Goal: Information Seeking & Learning: Learn about a topic

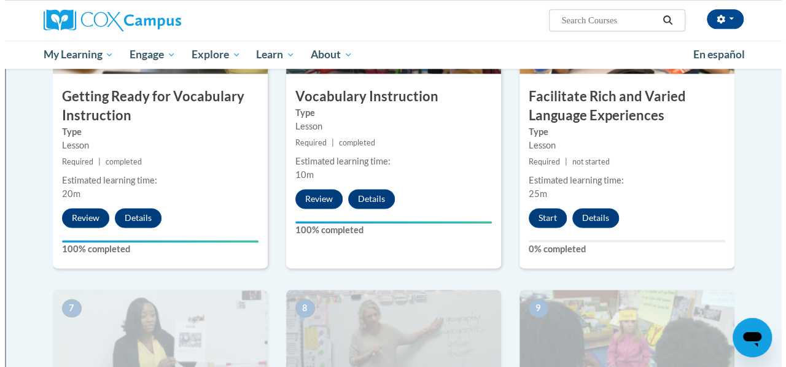
scroll to position [684, 0]
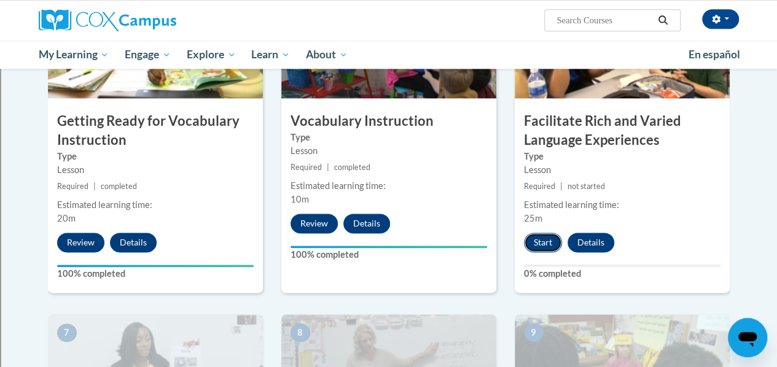
click at [543, 241] on button "Start" at bounding box center [543, 243] width 38 height 20
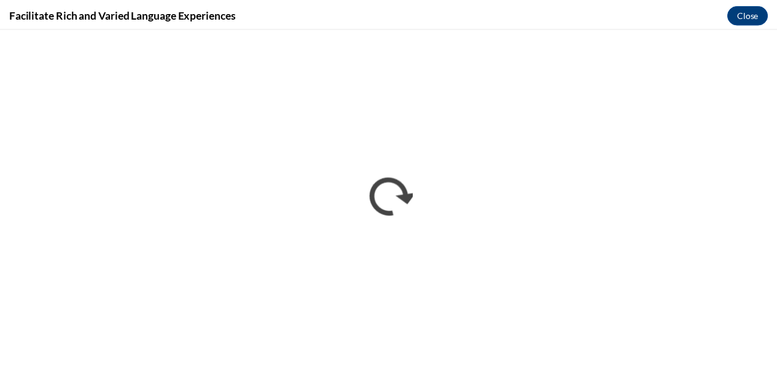
scroll to position [0, 0]
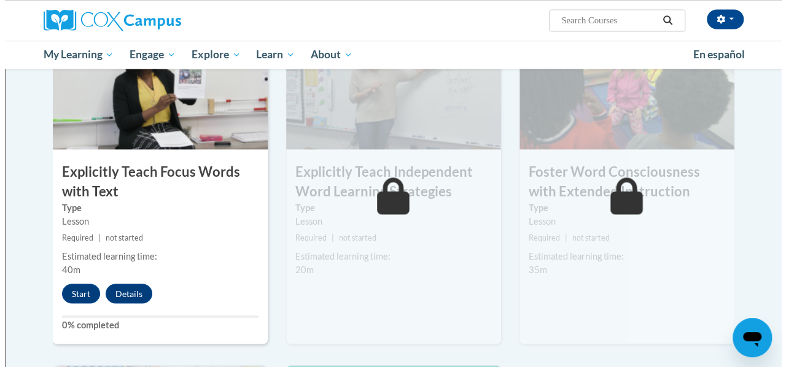
scroll to position [982, 0]
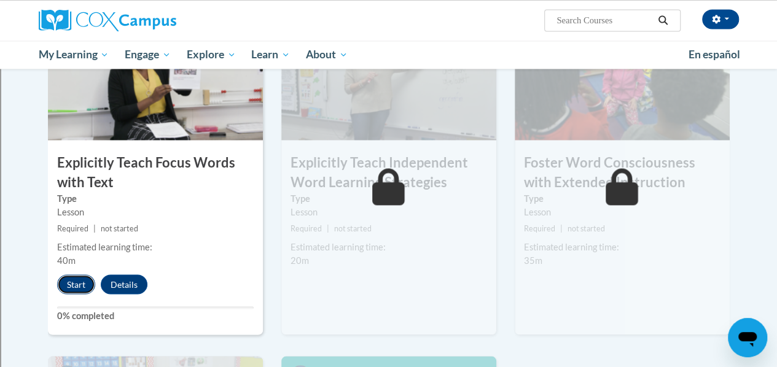
click at [69, 281] on button "Start" at bounding box center [76, 285] width 38 height 20
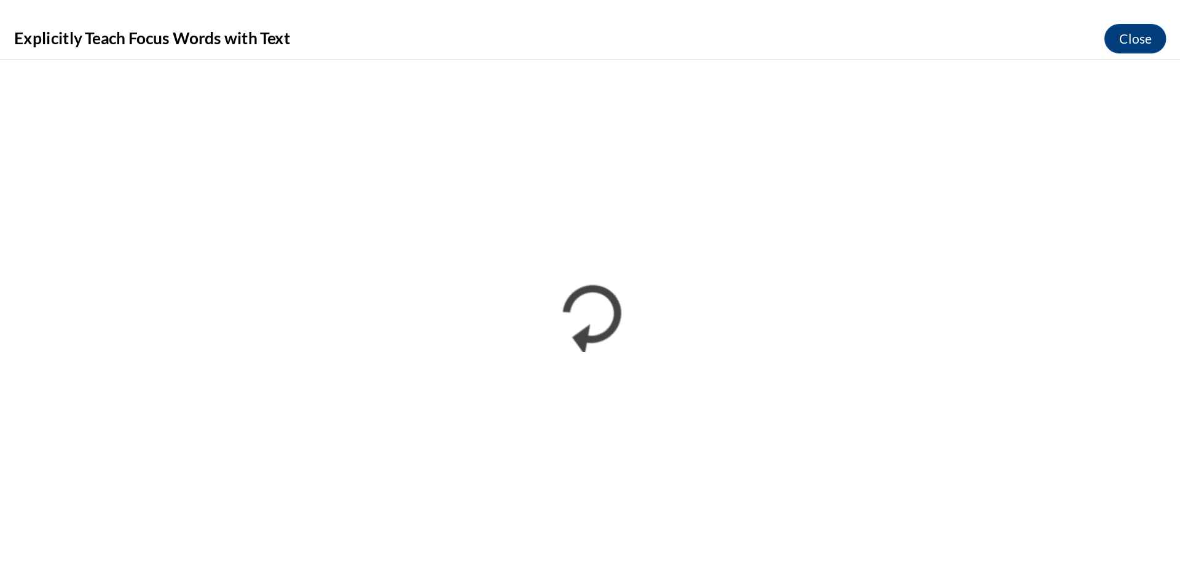
scroll to position [0, 0]
